Goal: Task Accomplishment & Management: Manage account settings

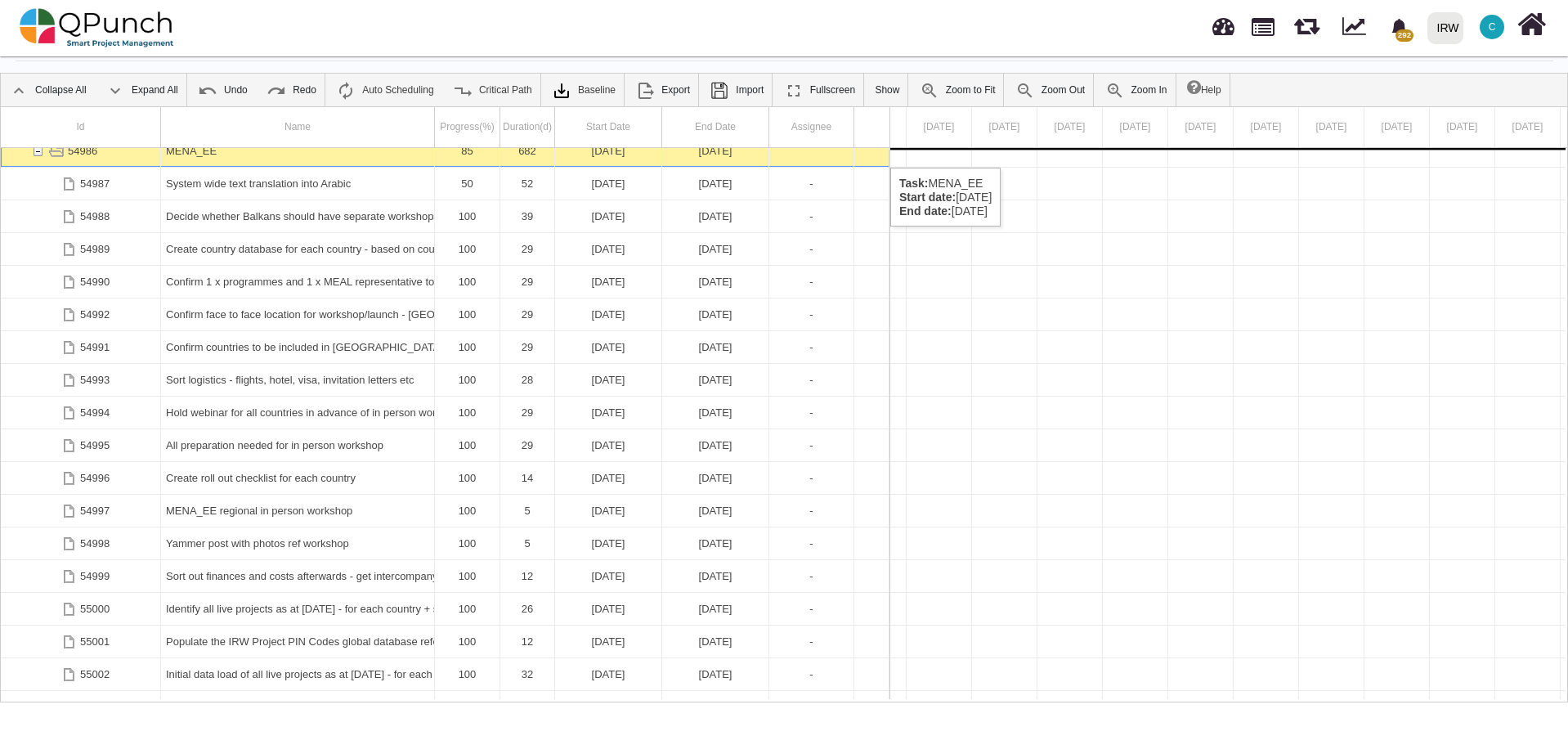
click at [37, 151] on div "54986 MENA_EE 85 682 [DATE] [DATE] 54987 System wide text translation into Arab…" at bounding box center [445, 423] width 889 height 551
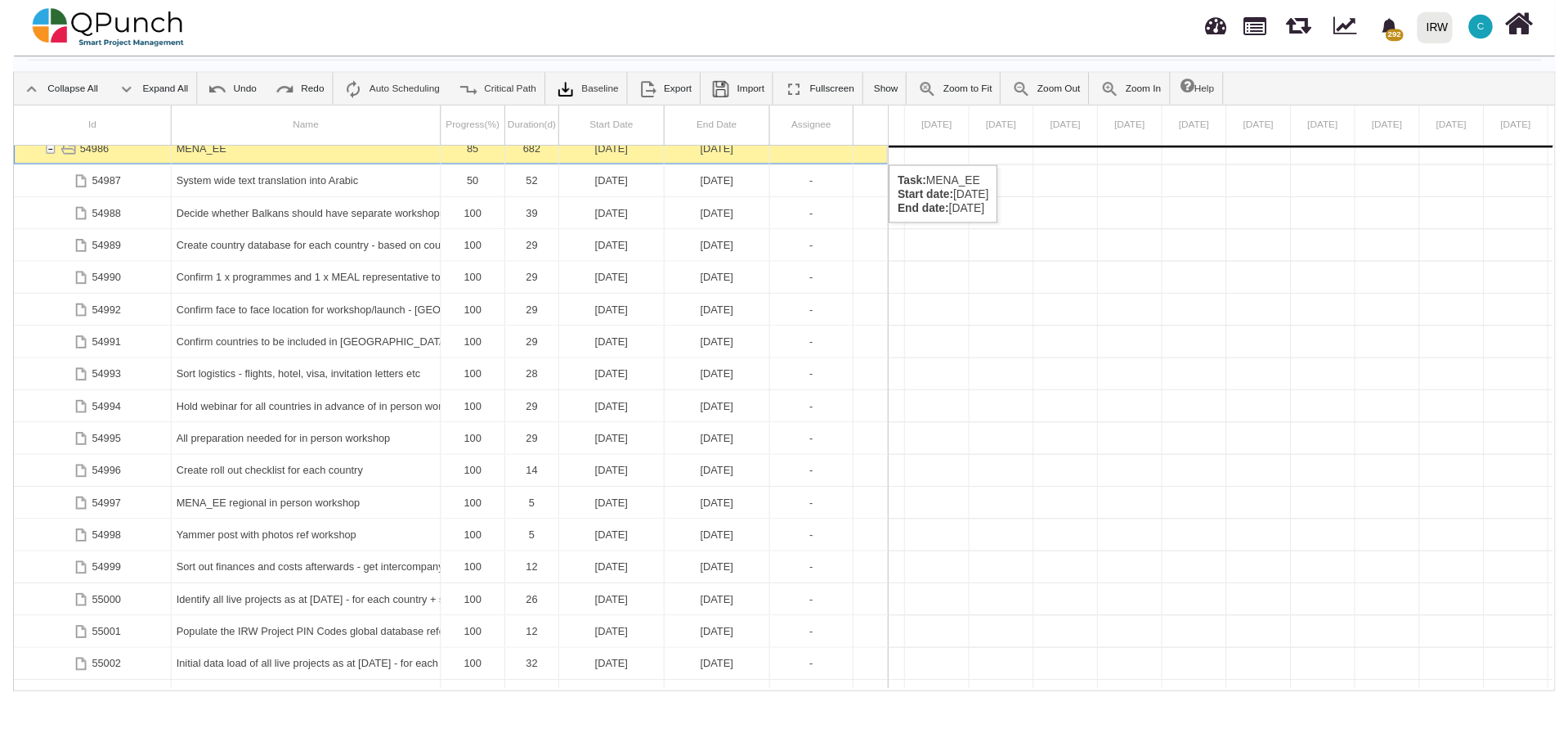
scroll to position [2061, 0]
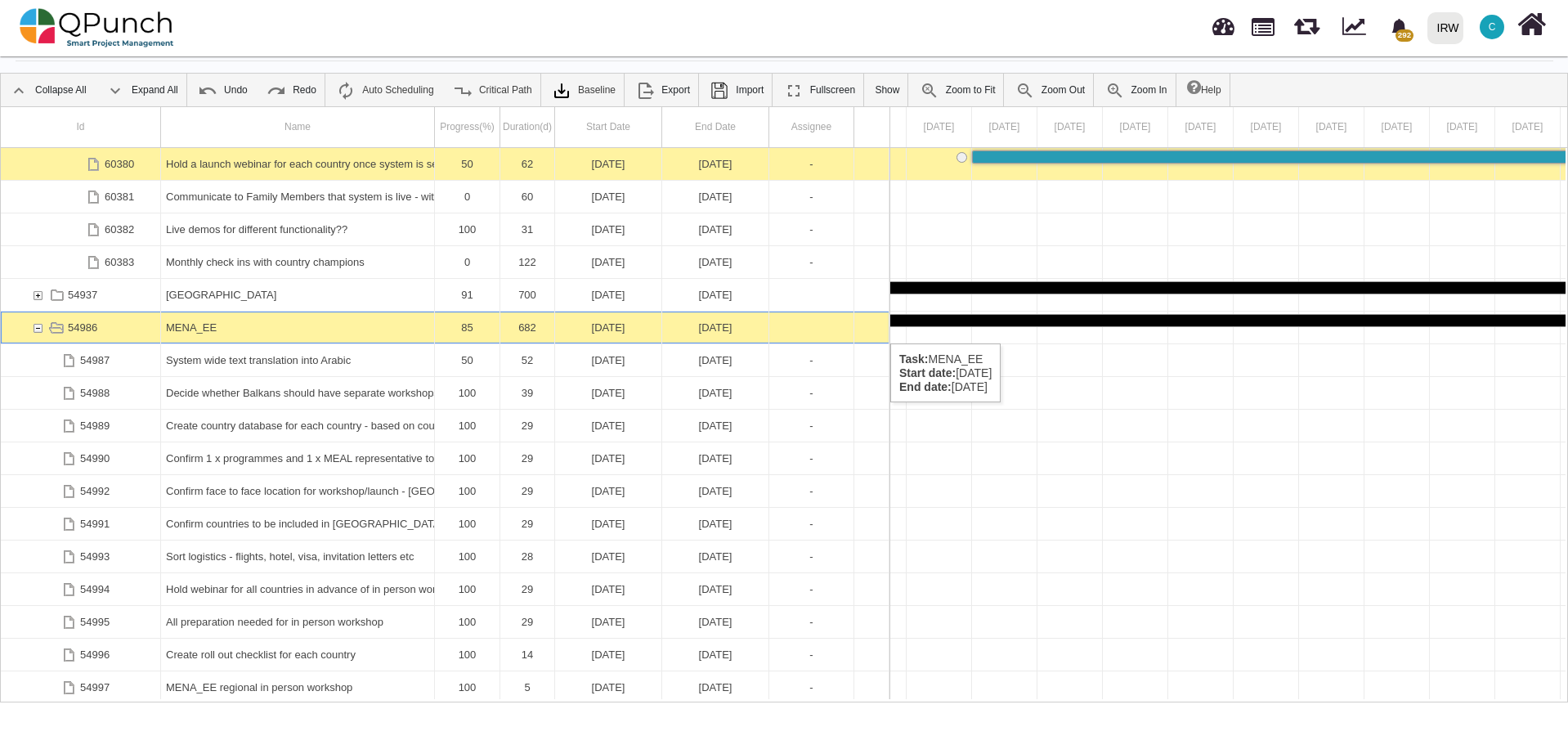
click at [35, 326] on div "54986" at bounding box center [37, 328] width 15 height 32
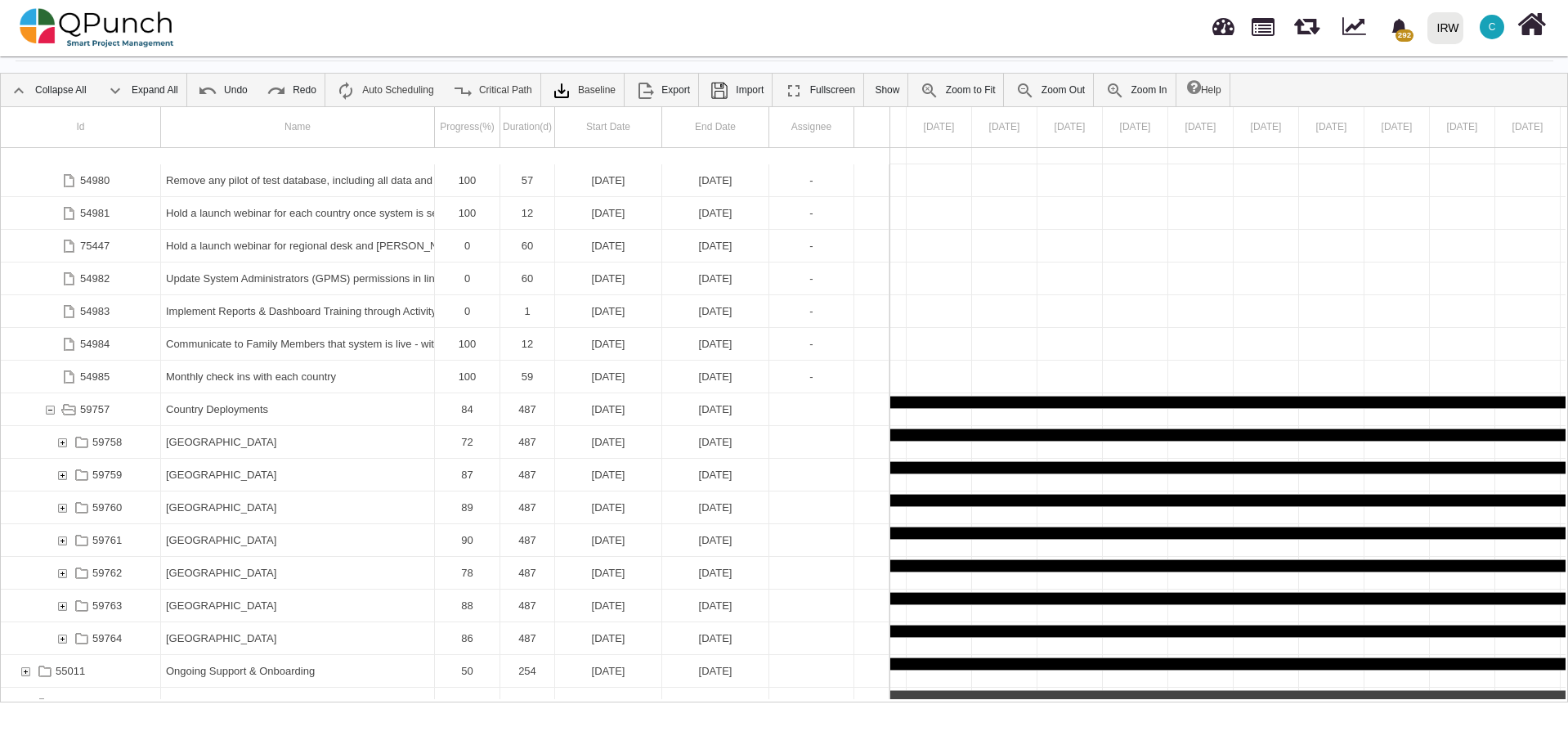
scroll to position [2817, 0]
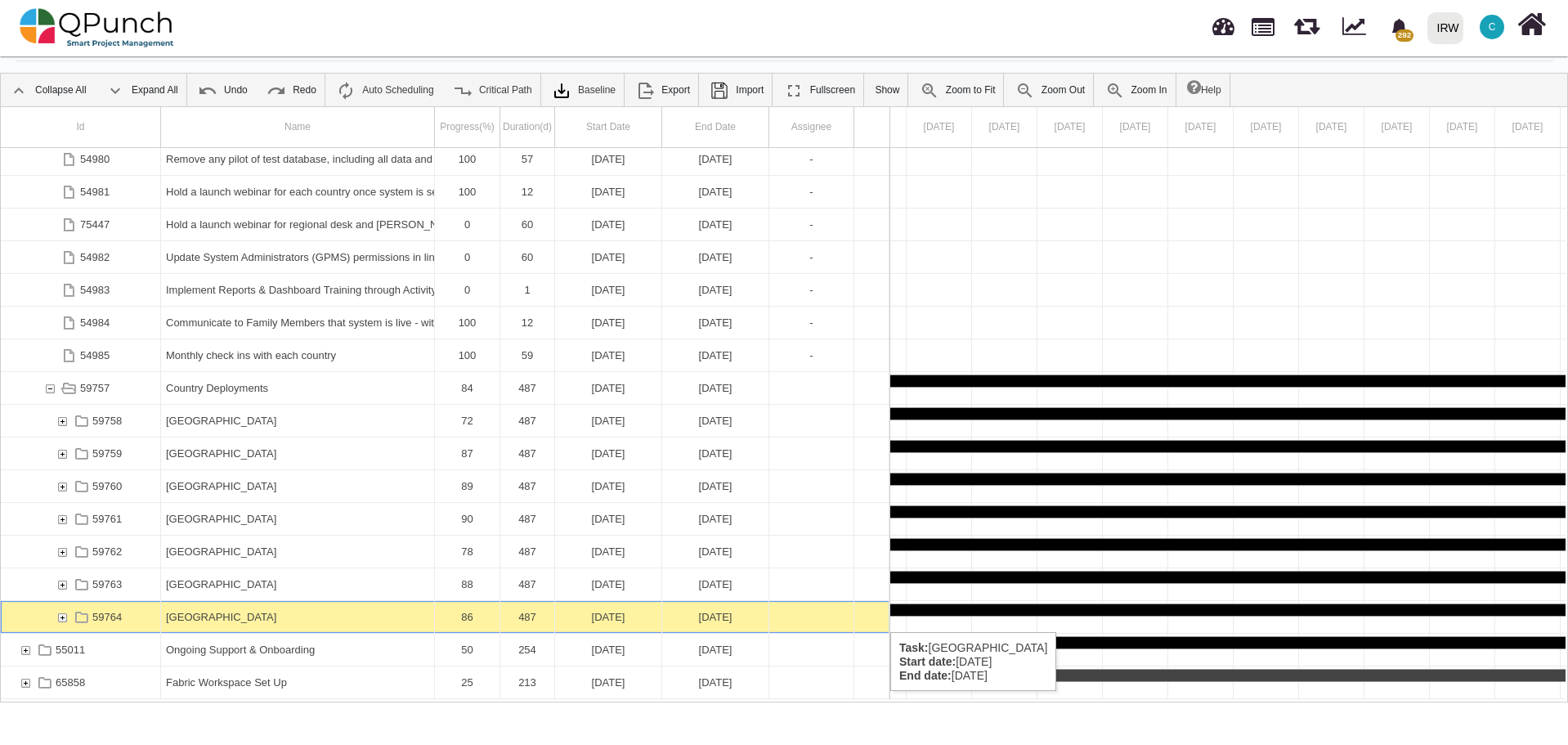
click at [61, 617] on div "59764" at bounding box center [62, 617] width 15 height 32
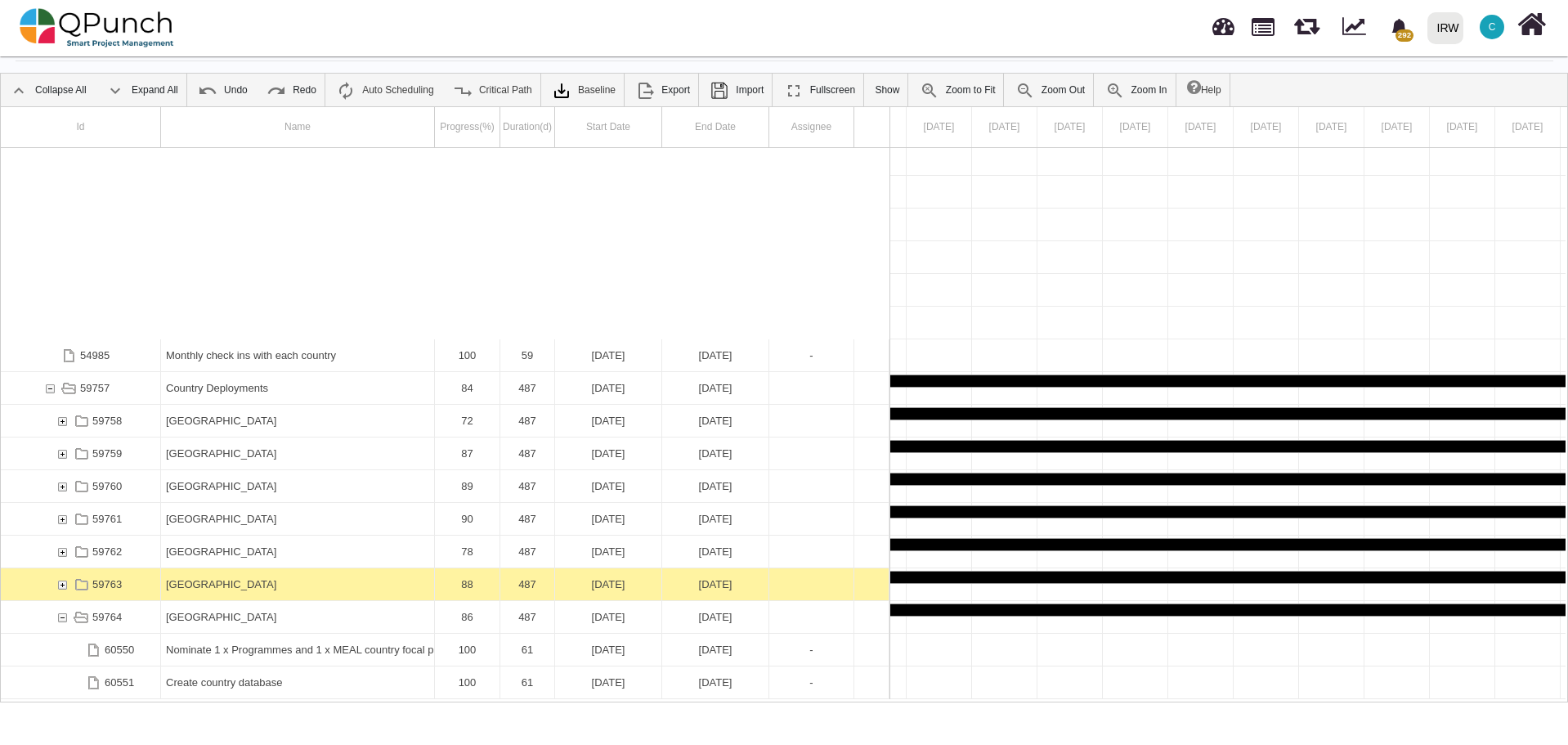
scroll to position [3258, 0]
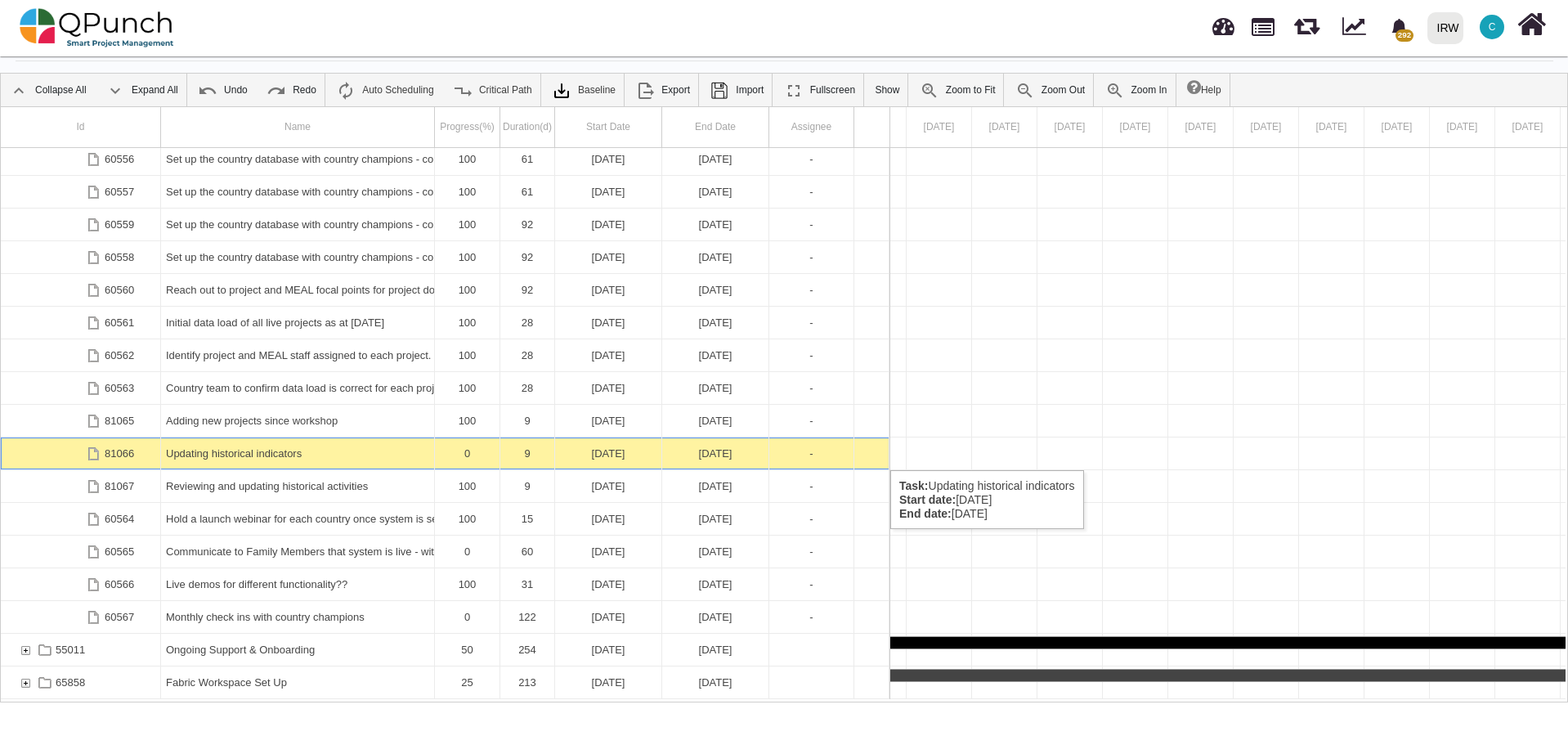
click at [269, 454] on div "Updating historical indicators" at bounding box center [297, 454] width 263 height 32
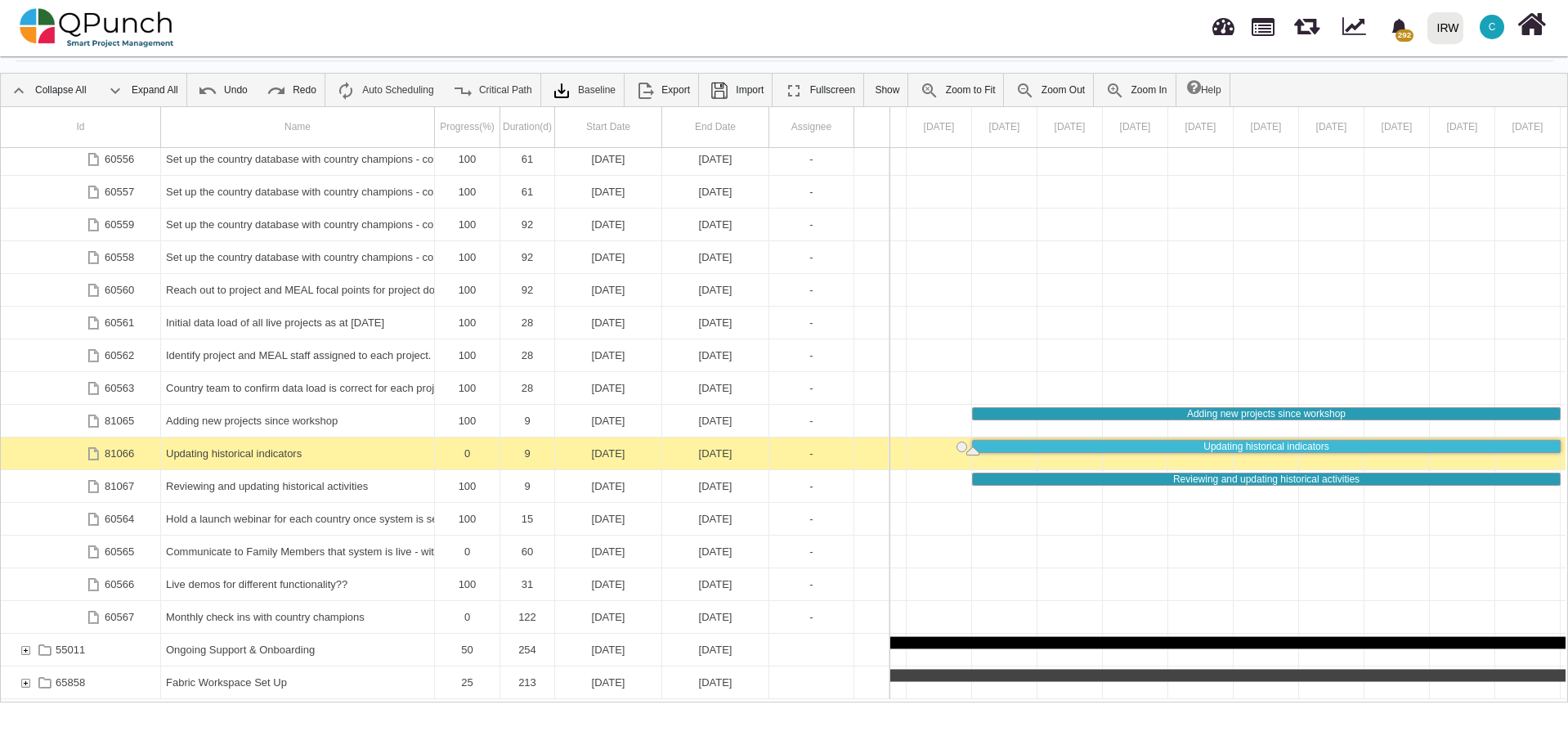
click at [269, 454] on div "Updating historical indicators" at bounding box center [297, 454] width 263 height 32
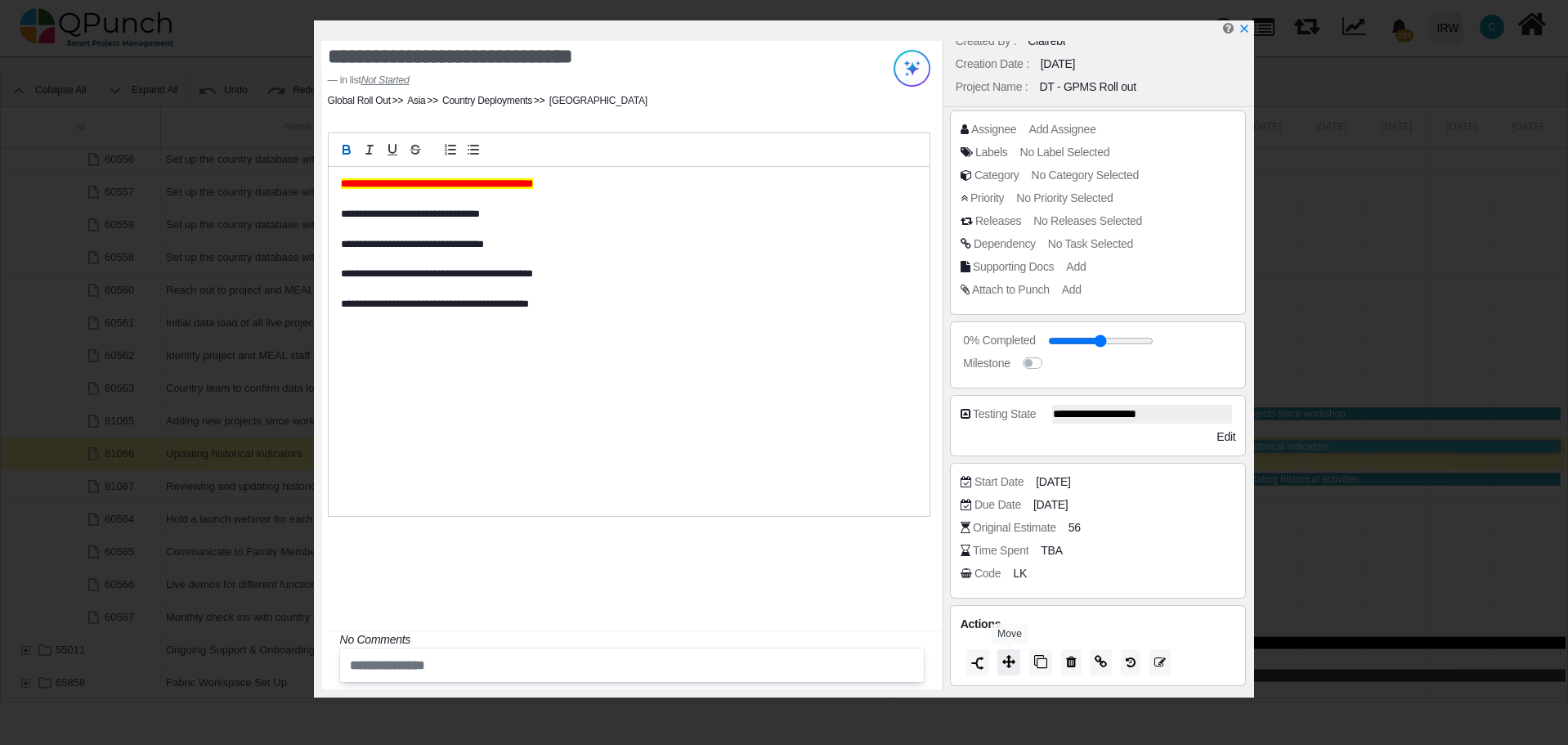
click at [1010, 661] on icon at bounding box center [1008, 661] width 13 height 13
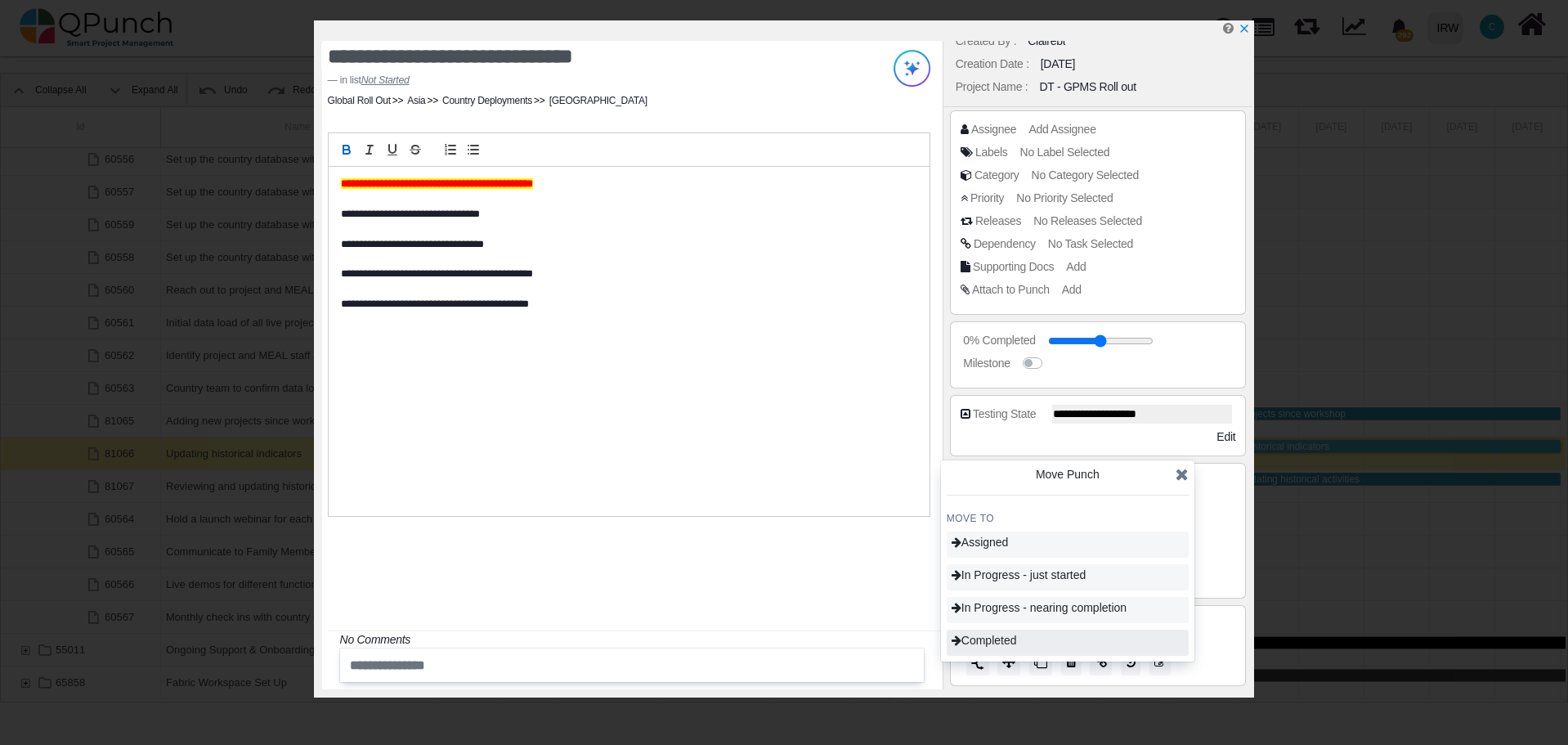
click at [1012, 638] on span "Completed" at bounding box center [984, 640] width 66 height 13
type input "***"
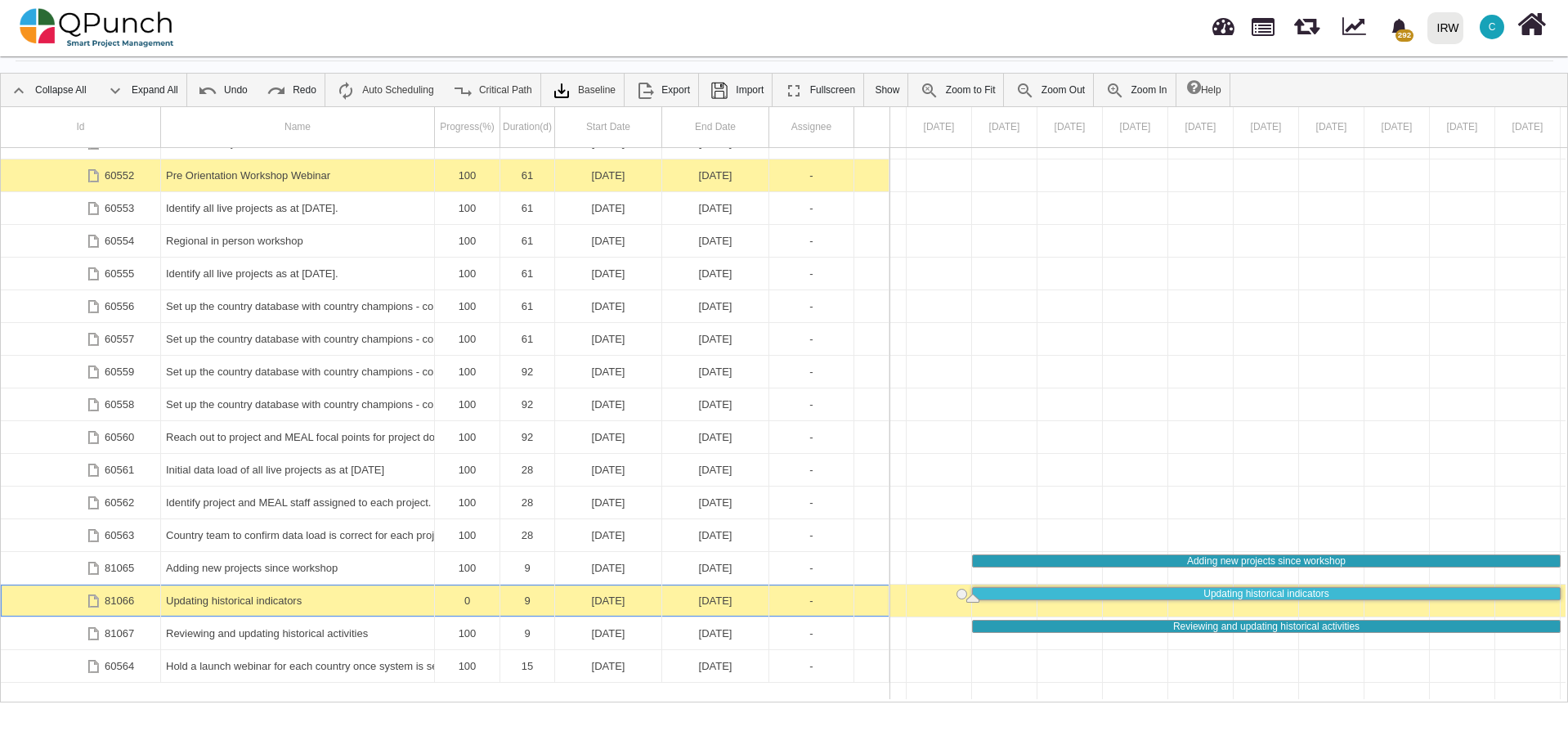
scroll to position [3504, 0]
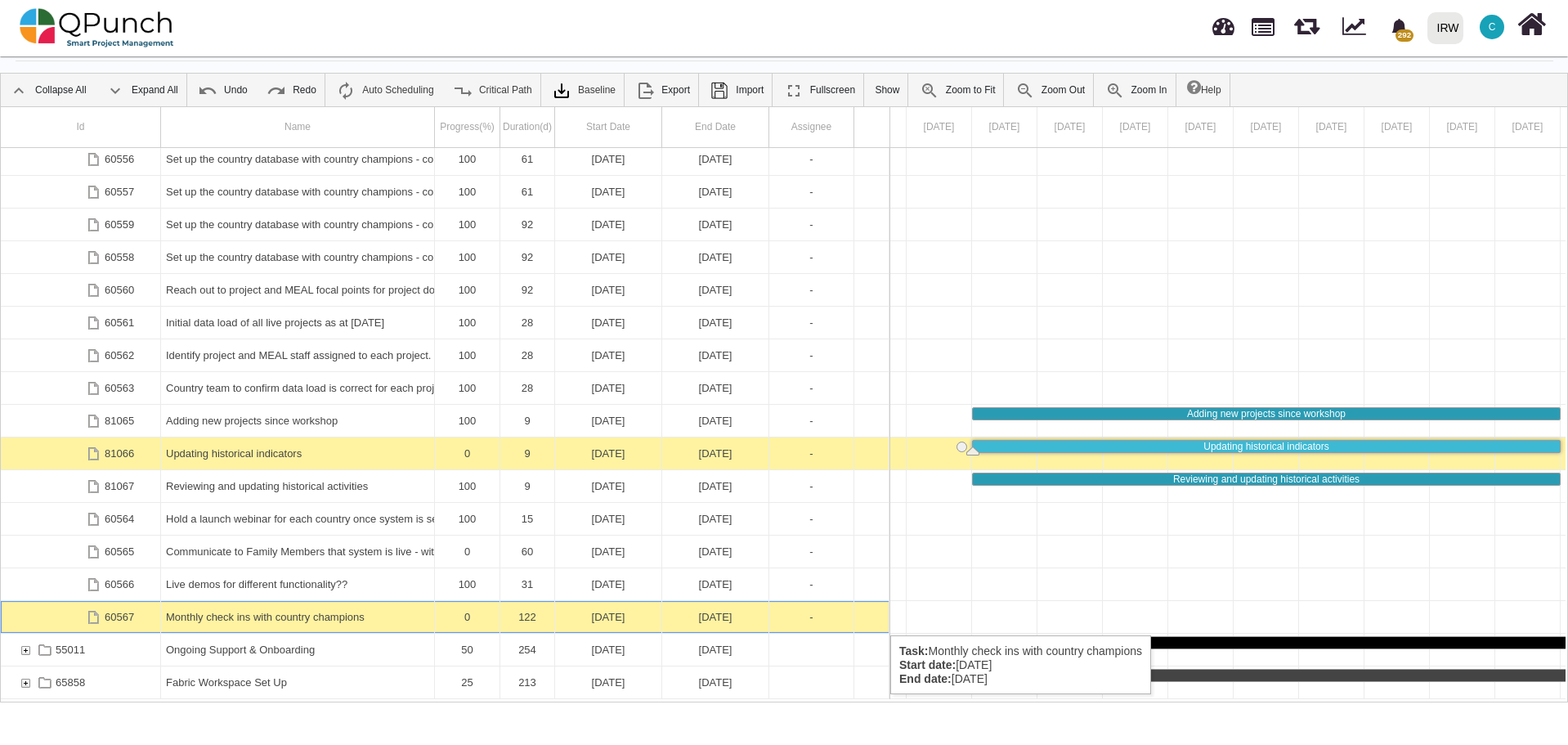
click at [292, 618] on div "Monthly check ins with country champions" at bounding box center [297, 617] width 263 height 32
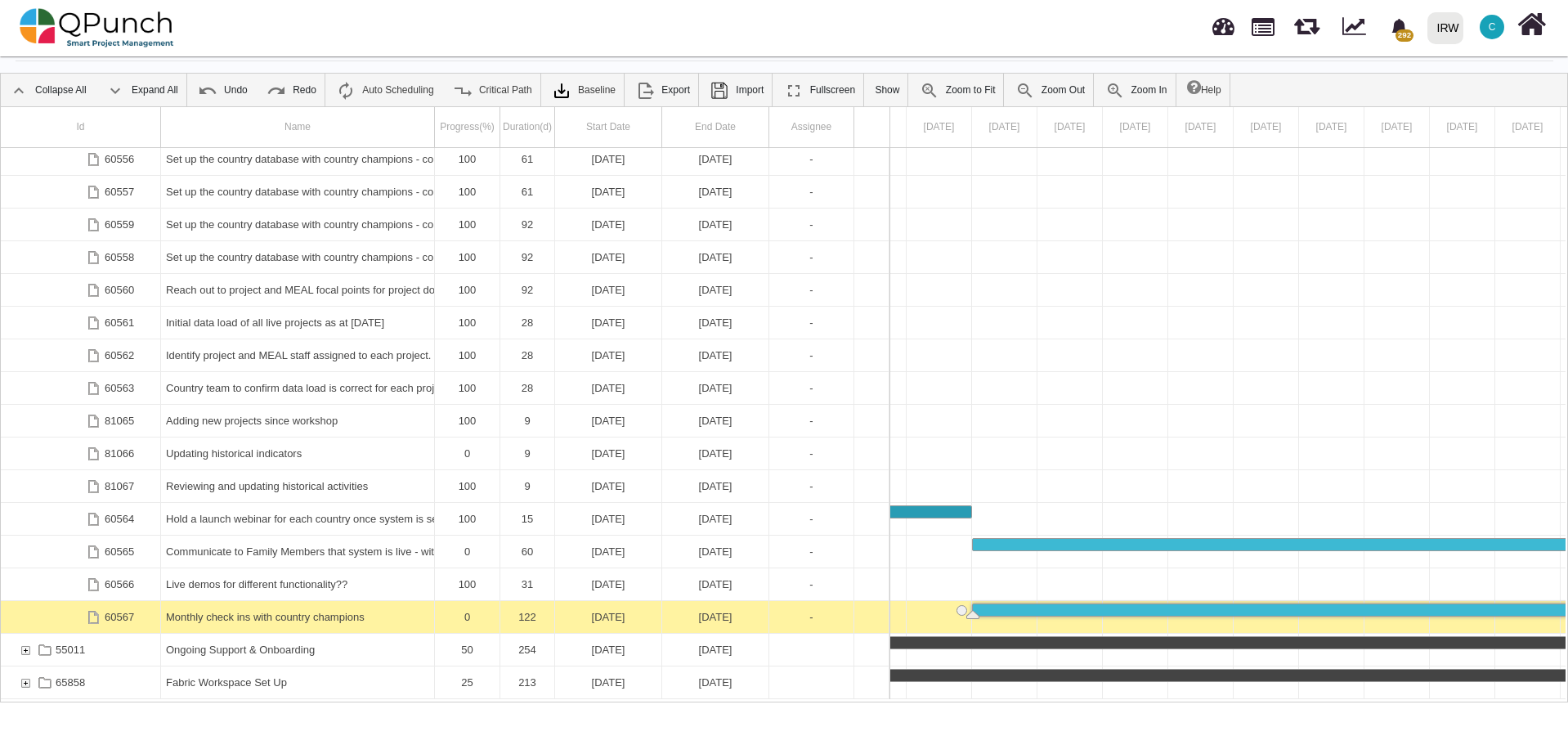
click at [292, 618] on div "Monthly check ins with country champions" at bounding box center [297, 617] width 263 height 32
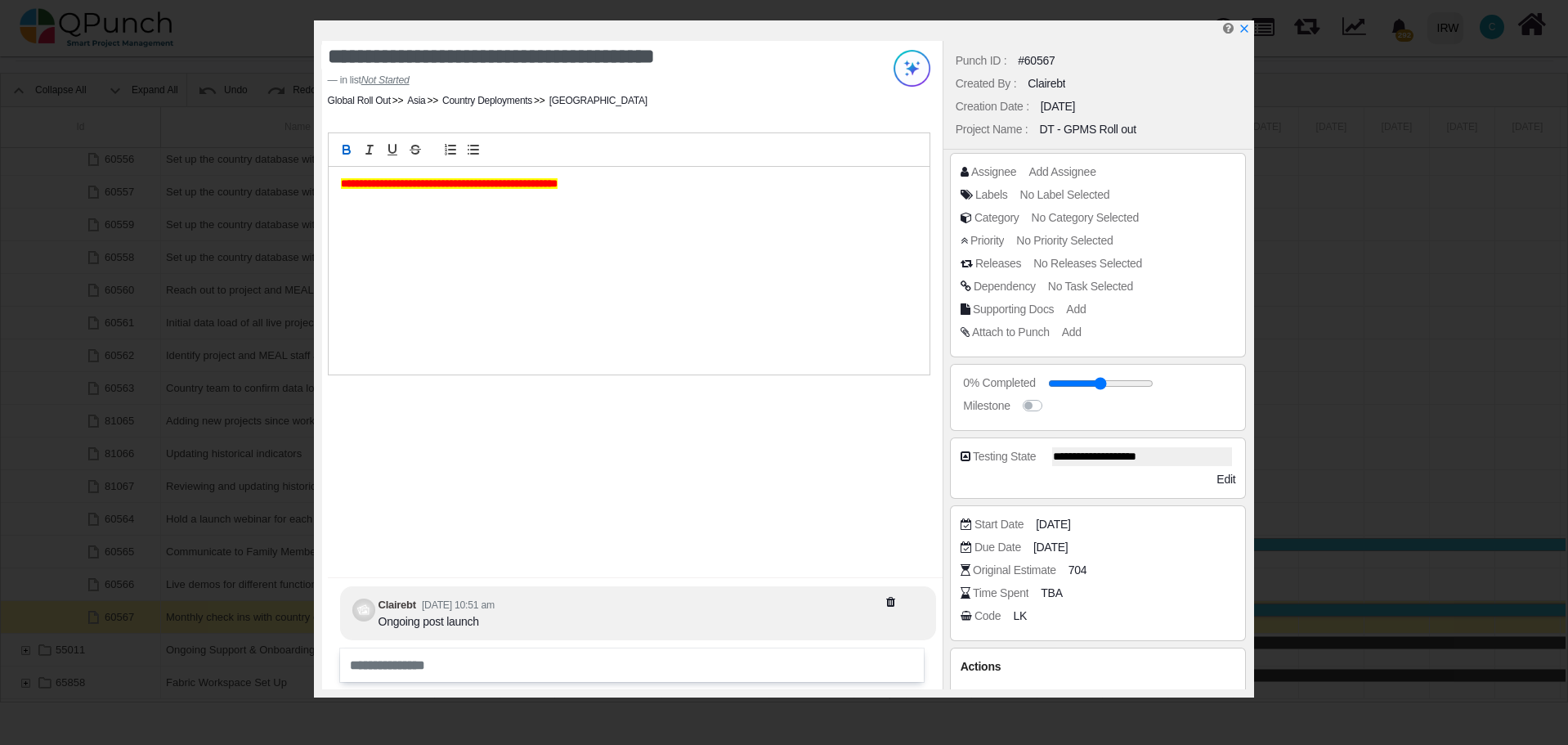
click at [335, 188] on div "**********" at bounding box center [629, 270] width 601 height 207
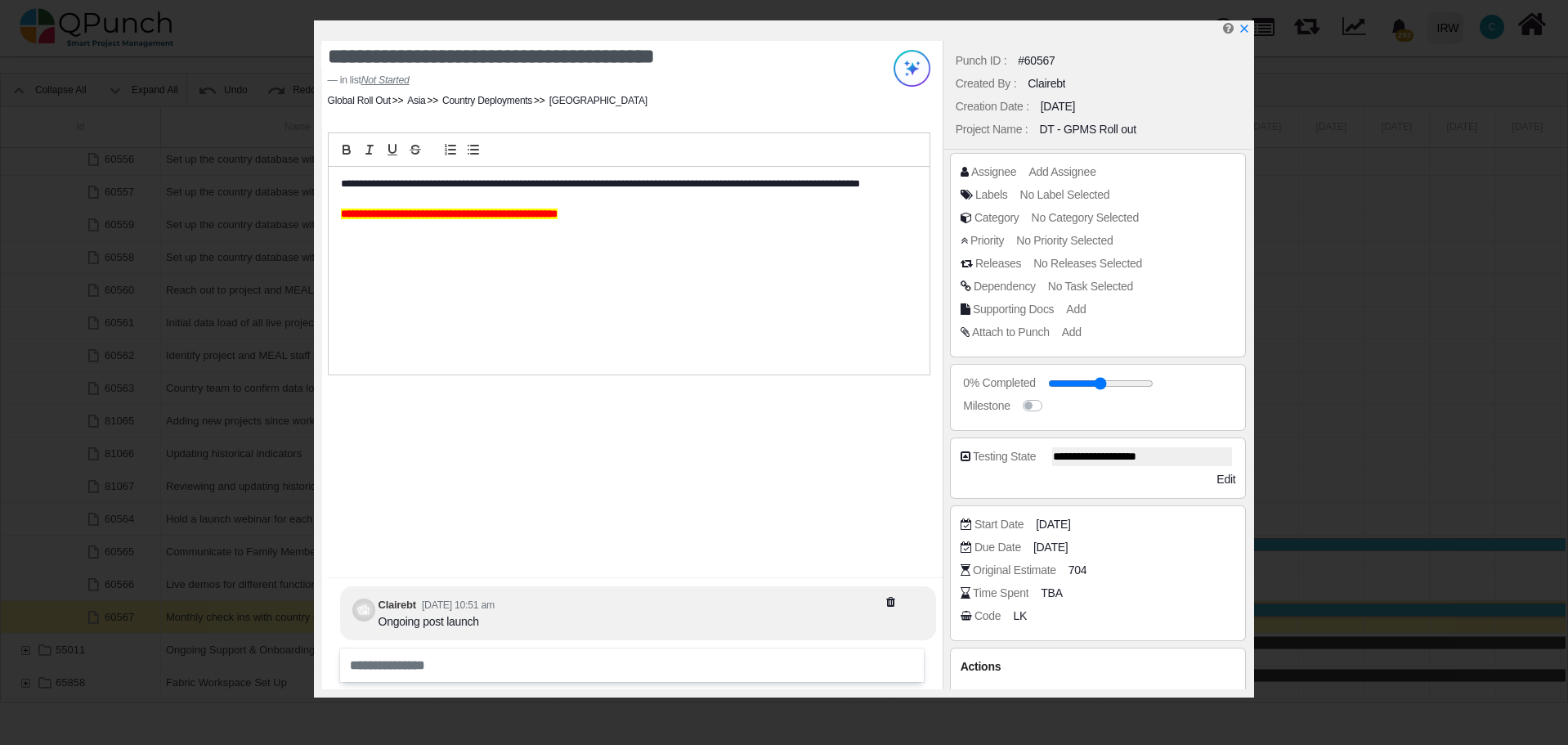
click at [555, 433] on div "**********" at bounding box center [633, 365] width 620 height 648
click at [1248, 33] on icon "x" at bounding box center [1243, 29] width 13 height 13
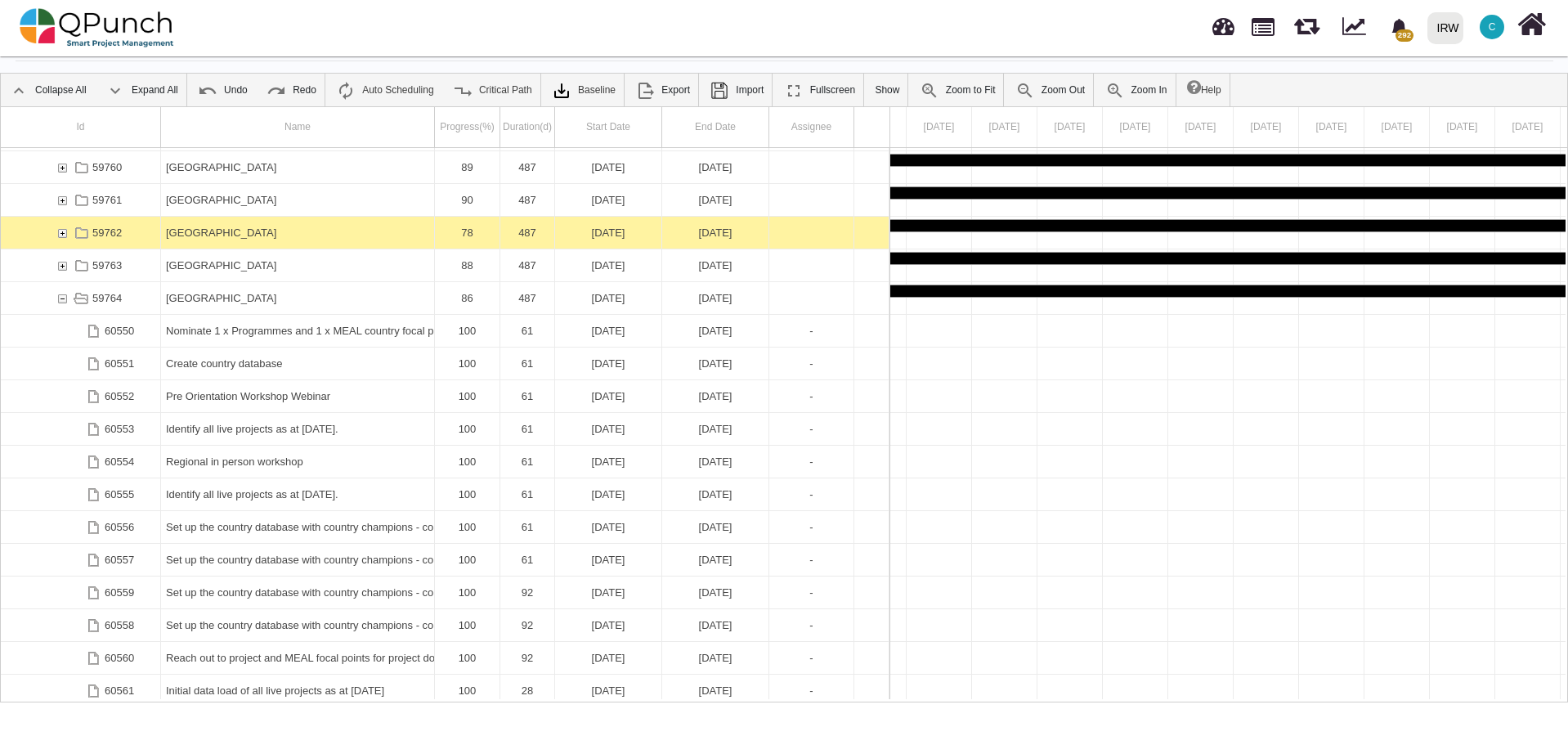
scroll to position [3061, 0]
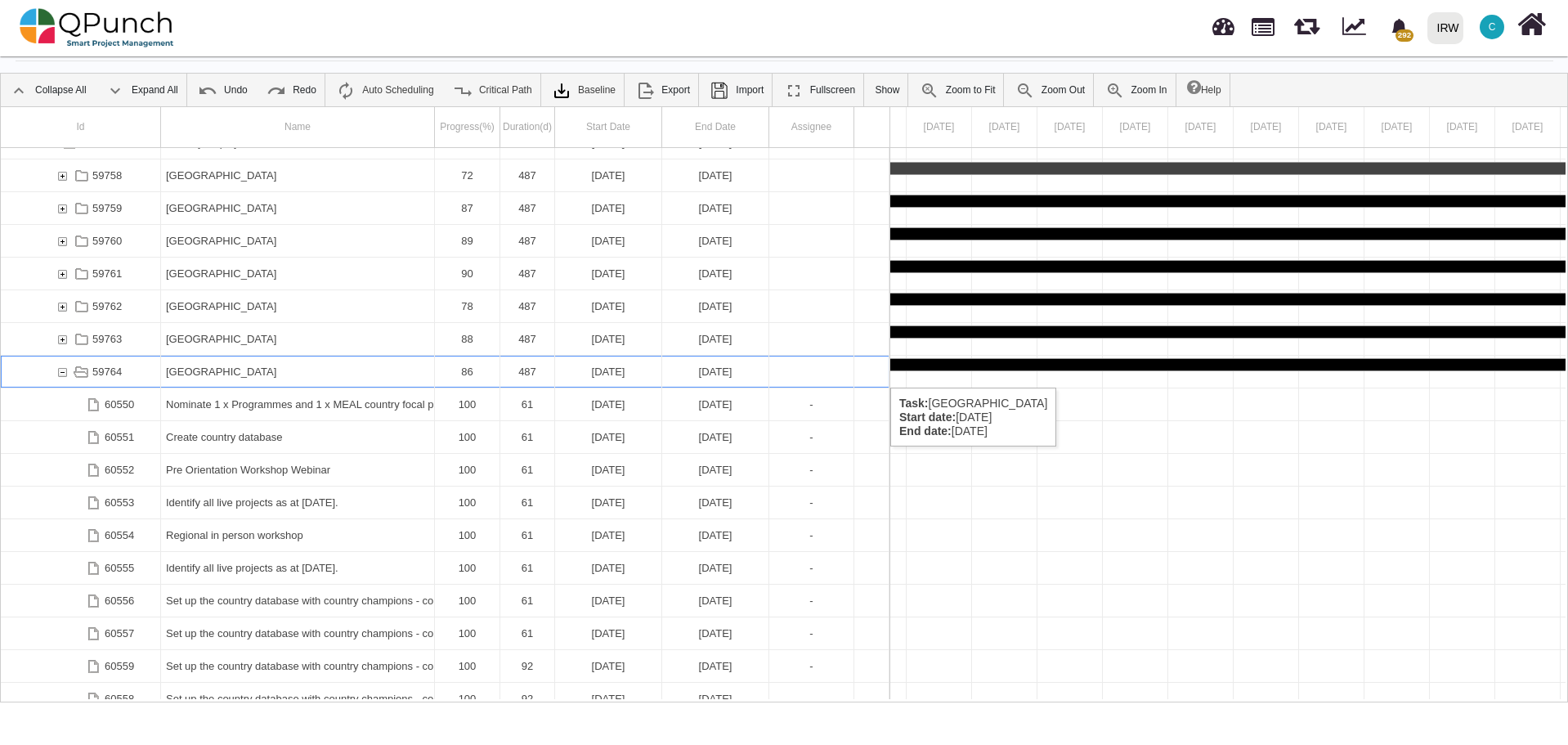
click at [61, 371] on div "59764" at bounding box center [62, 371] width 15 height 32
